Goal: Task Accomplishment & Management: Manage account settings

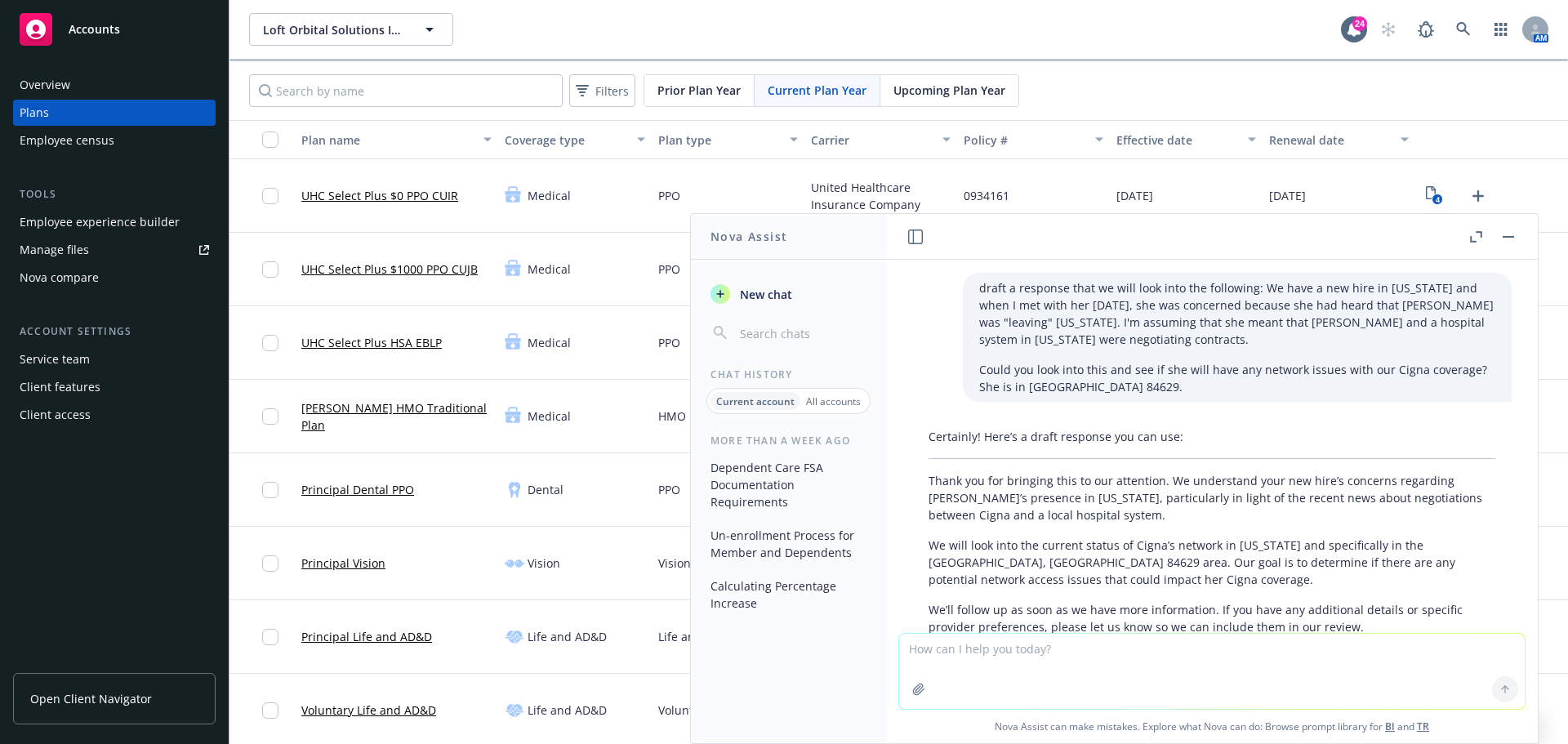
scroll to position [74, 0]
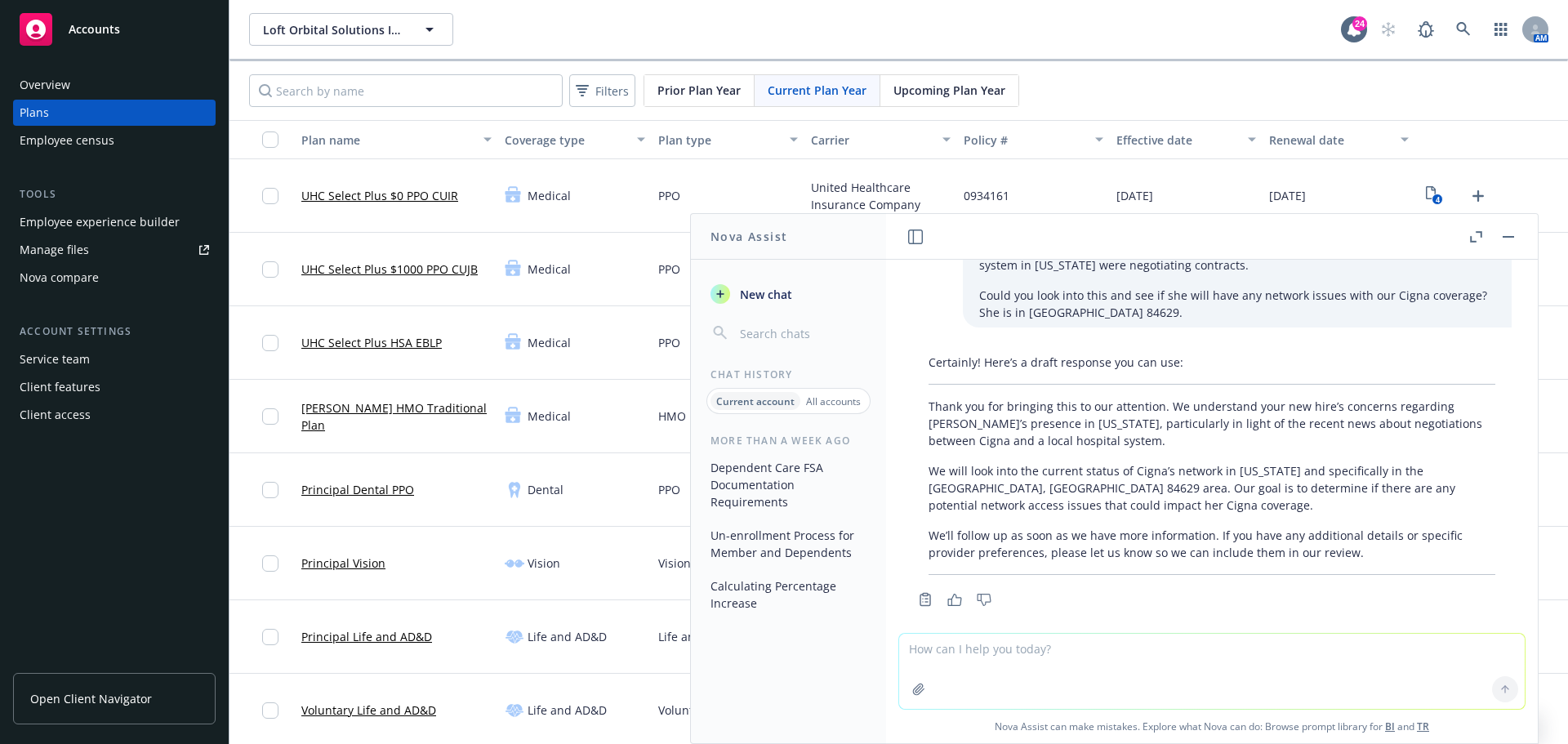
click at [1514, 231] on button "button" at bounding box center [1509, 237] width 19 height 19
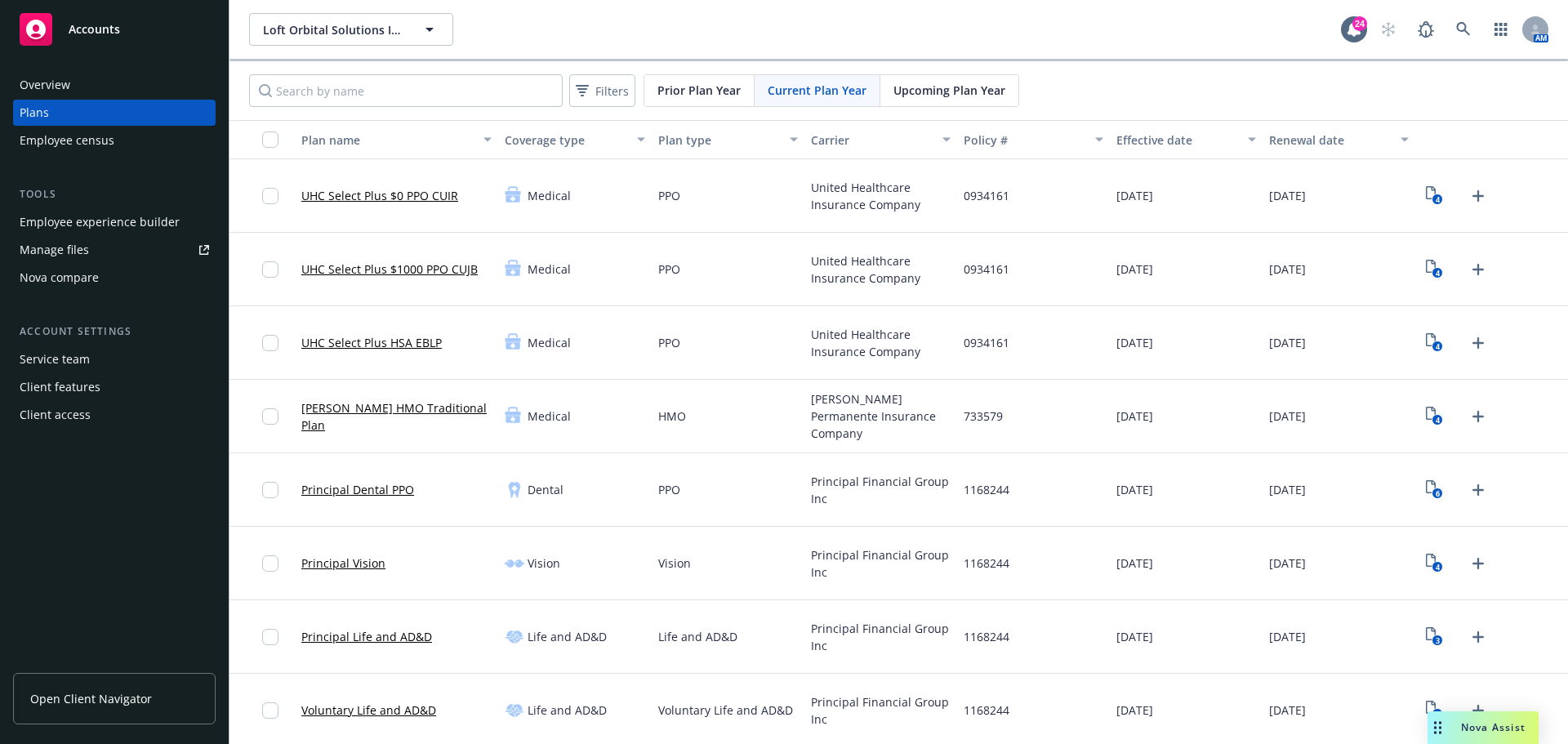
click at [81, 244] on div "Manage files" at bounding box center [54, 250] width 70 height 26
